Goal: Complete application form: Complete application form

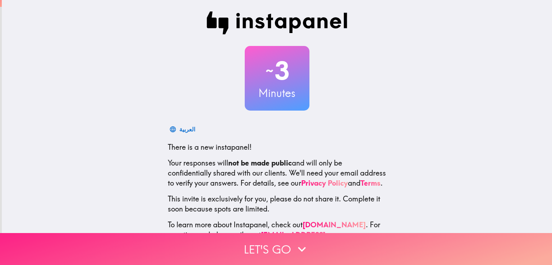
click at [277, 243] on button "Let's go" at bounding box center [276, 249] width 552 height 32
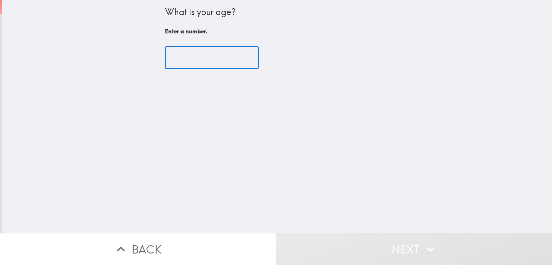
click at [200, 65] on input "number" at bounding box center [212, 58] width 94 height 22
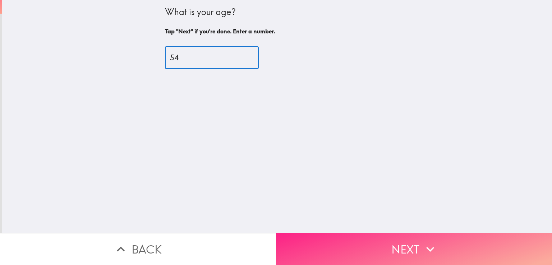
type input "54"
click at [398, 243] on button "Next" at bounding box center [414, 249] width 276 height 32
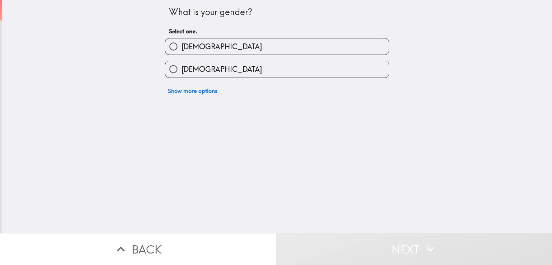
click at [195, 68] on span "[DEMOGRAPHIC_DATA]" at bounding box center [221, 69] width 80 height 10
click at [181, 68] on input "[DEMOGRAPHIC_DATA]" at bounding box center [173, 69] width 16 height 16
radio input "true"
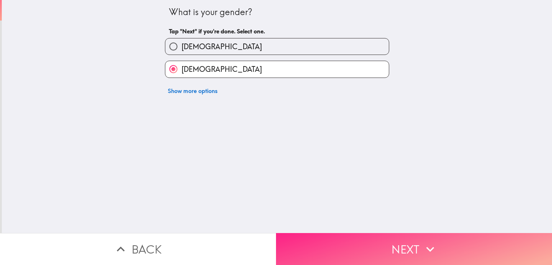
click at [382, 245] on button "Next" at bounding box center [414, 249] width 276 height 32
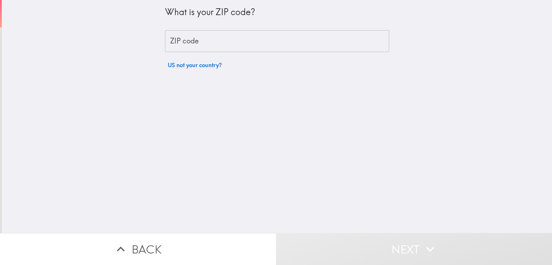
click at [178, 40] on input "ZIP code" at bounding box center [277, 41] width 224 height 22
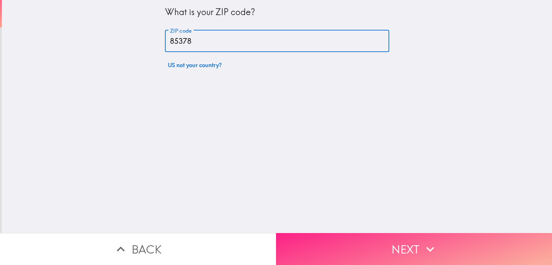
type input "85378"
click at [380, 246] on button "Next" at bounding box center [414, 249] width 276 height 32
